Goal: Task Accomplishment & Management: Manage account settings

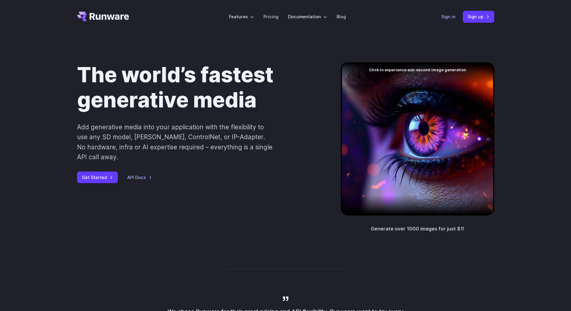
click at [450, 16] on link "Sign in" at bounding box center [448, 16] width 14 height 7
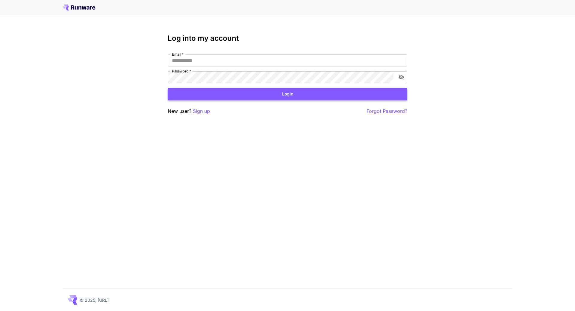
type input "**********"
click at [259, 96] on button "Login" at bounding box center [288, 94] width 240 height 12
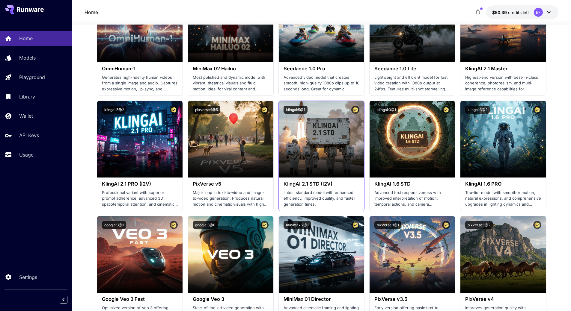
scroll to position [265, 0]
